Goal: Navigation & Orientation: Find specific page/section

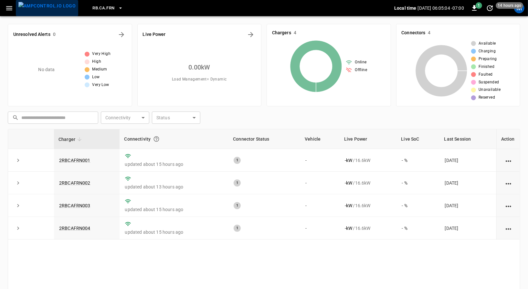
click at [47, 4] on img "menu" at bounding box center [46, 6] width 57 height 8
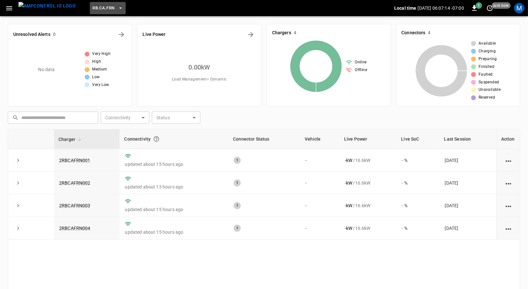
click at [117, 11] on icon "button" at bounding box center [120, 8] width 6 height 6
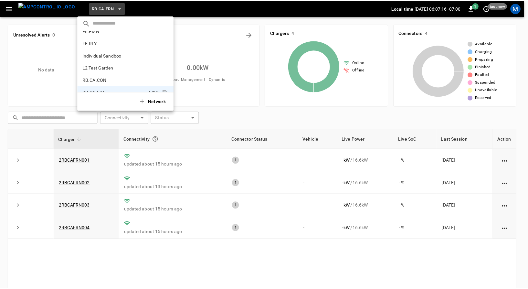
scroll to position [290, 0]
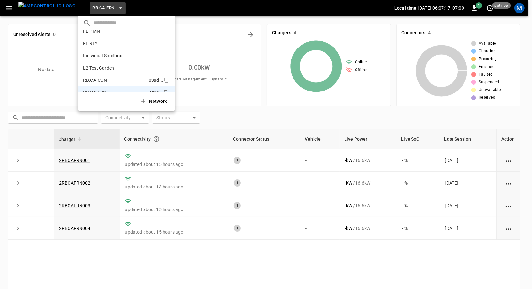
click at [103, 79] on p "RB.CA.CON" at bounding box center [114, 80] width 63 height 6
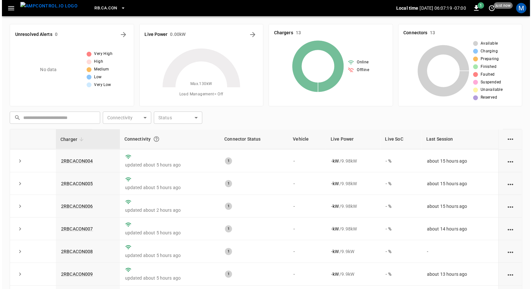
scroll to position [111, 0]
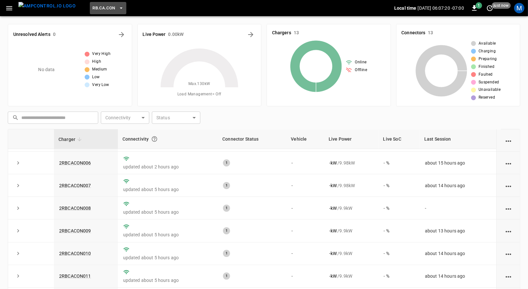
click at [106, 10] on button "RB.CA.CON" at bounding box center [108, 8] width 36 height 13
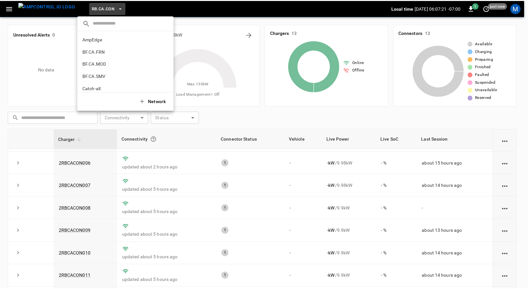
scroll to position [330, 0]
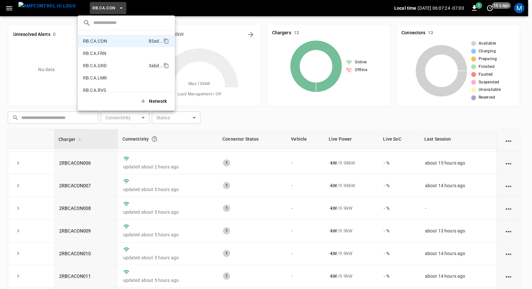
click at [131, 65] on p "RB.CA.GRD" at bounding box center [114, 65] width 63 height 6
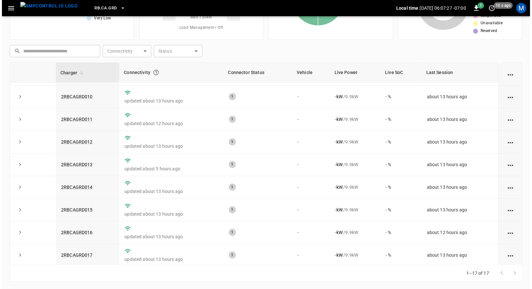
scroll to position [0, 0]
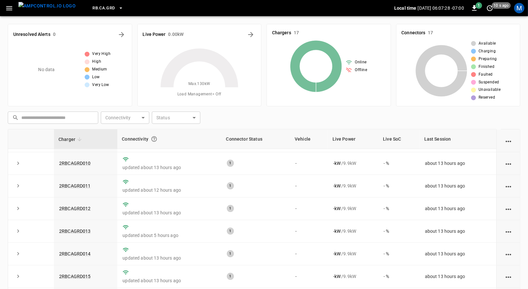
click at [111, 12] on button "RB.CA.GRD" at bounding box center [108, 8] width 36 height 13
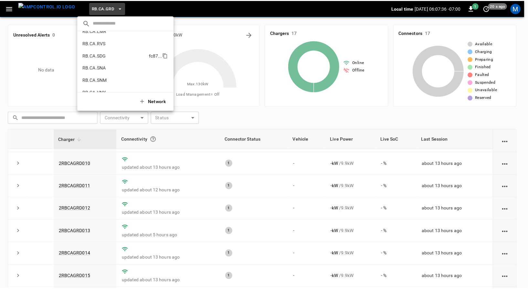
scroll to position [377, 0]
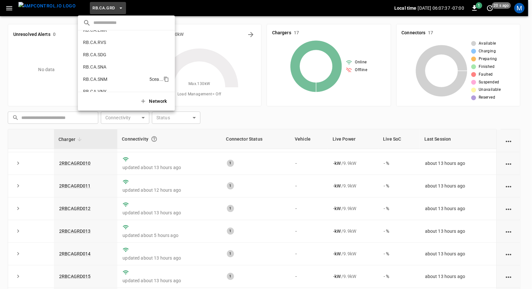
click at [128, 77] on p "RB.CA.SNM" at bounding box center [115, 79] width 64 height 6
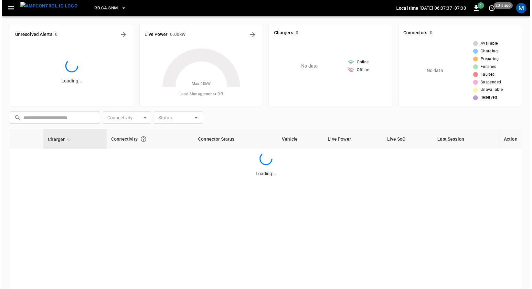
scroll to position [0, 0]
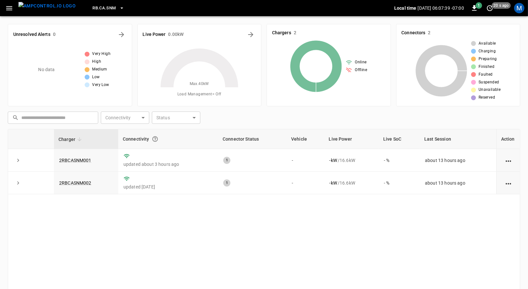
click at [105, 11] on button "RB.CA.SNM" at bounding box center [108, 8] width 37 height 13
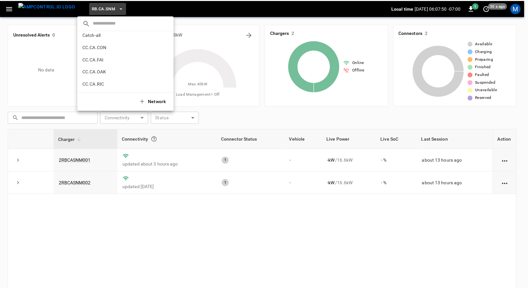
scroll to position [54, 0]
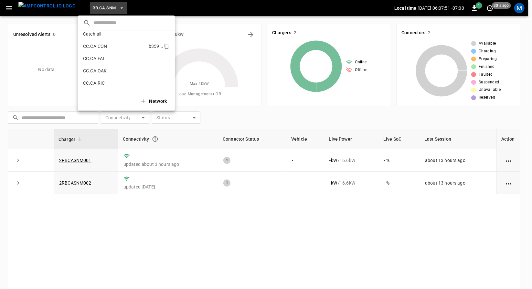
click at [121, 45] on p "CC.CA.CON" at bounding box center [114, 46] width 63 height 6
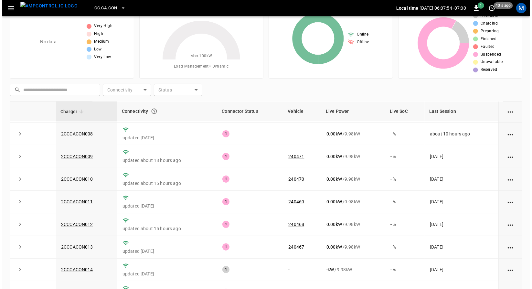
scroll to position [223, 0]
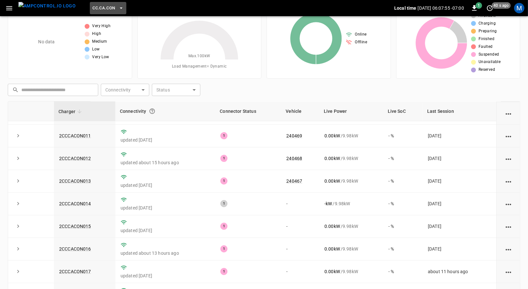
click at [99, 5] on span "CC.CA.CON" at bounding box center [103, 8] width 23 height 7
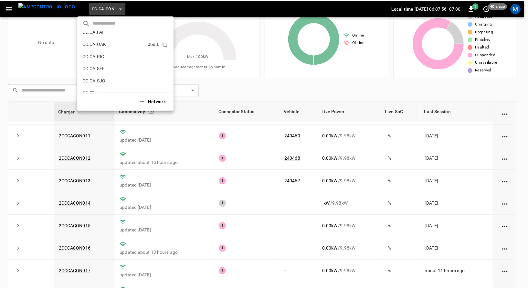
scroll to position [84, 0]
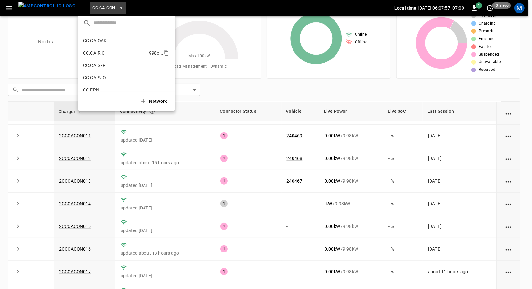
click at [103, 54] on p "CC.CA.RIC" at bounding box center [114, 53] width 63 height 6
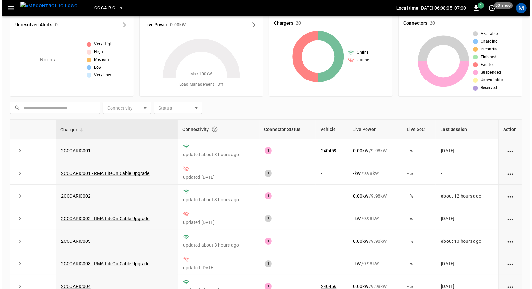
scroll to position [0, 0]
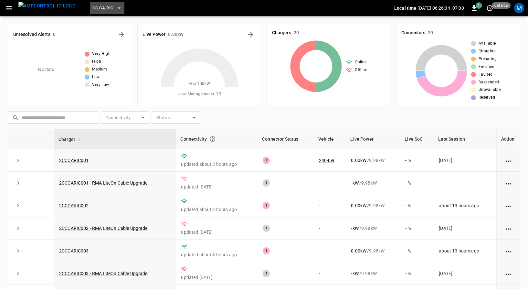
click at [96, 6] on span "CC.CA.RIC" at bounding box center [102, 8] width 21 height 7
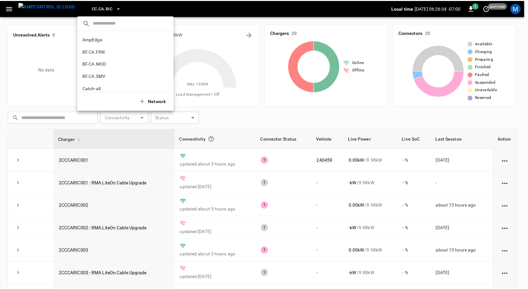
scroll to position [96, 0]
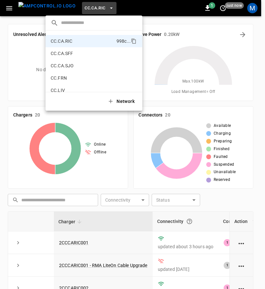
click at [163, 20] on div at bounding box center [132, 144] width 265 height 289
